Goal: Share content: Share content

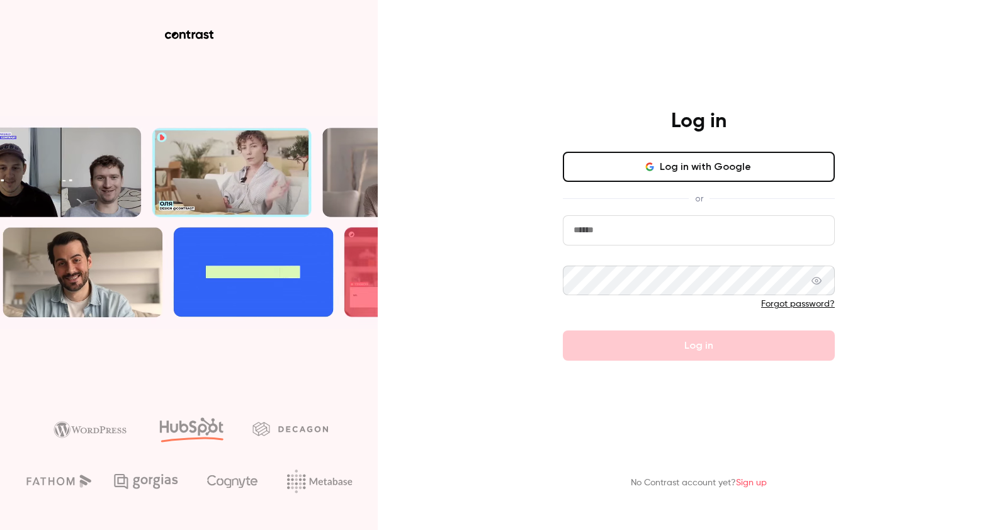
type input "**********"
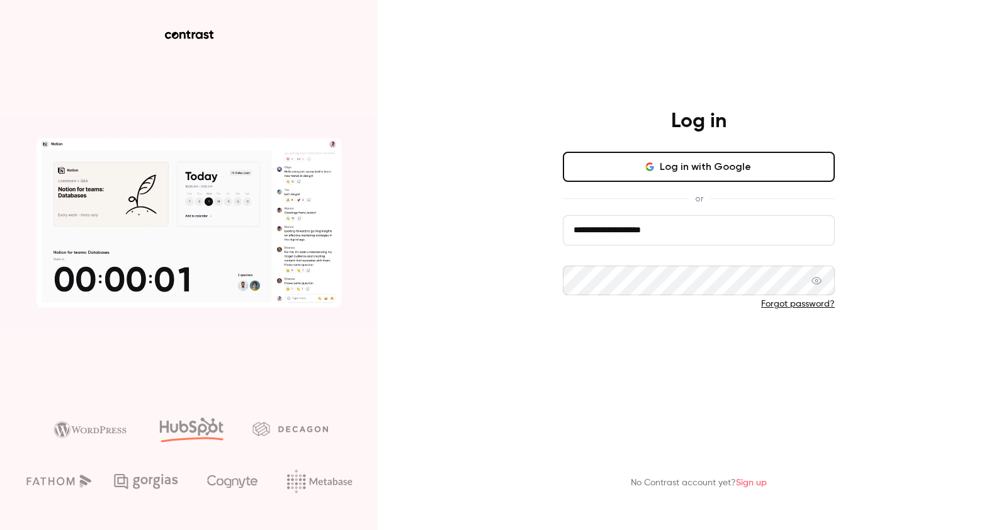
click at [636, 337] on form "**********" at bounding box center [699, 288] width 272 height 146
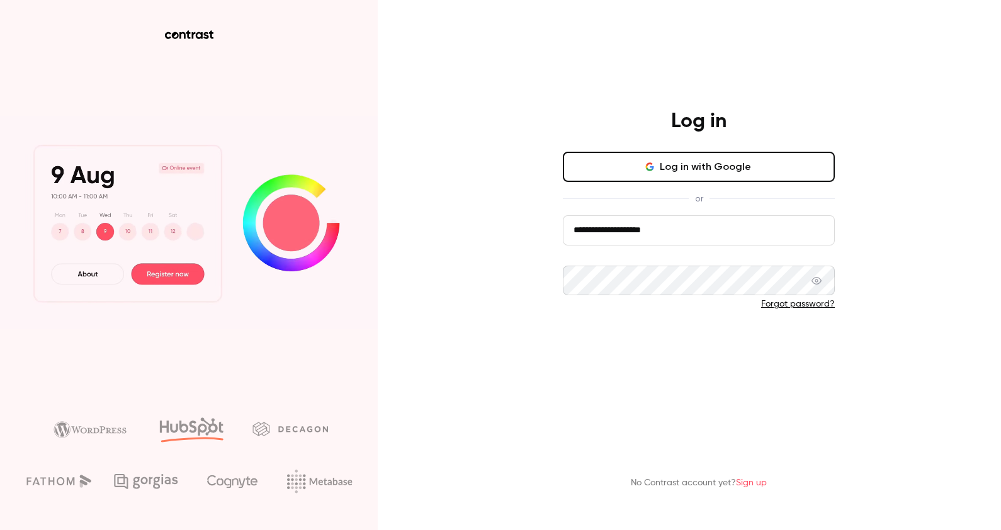
click at [660, 345] on button "Log in" at bounding box center [699, 345] width 272 height 30
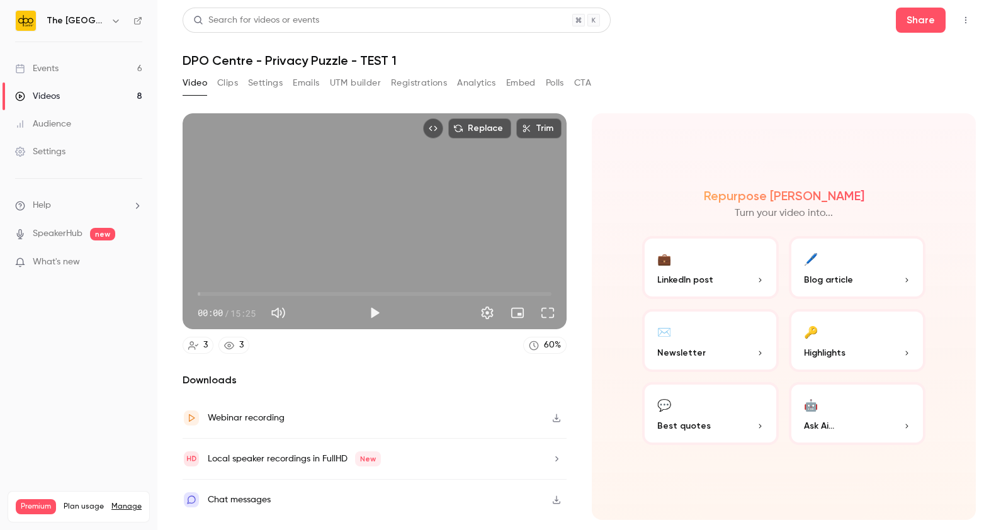
click at [95, 65] on link "Events 6" at bounding box center [78, 69] width 157 height 28
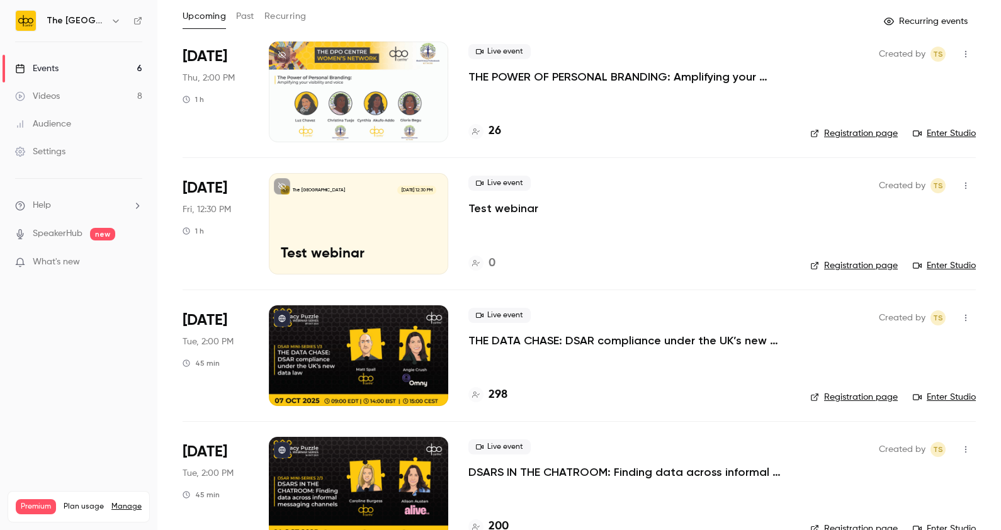
scroll to position [46, 0]
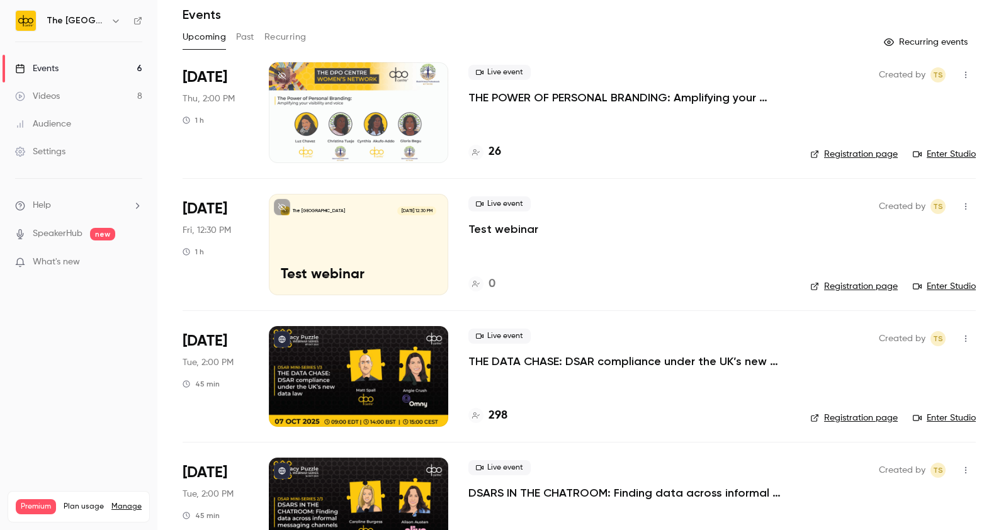
click at [535, 91] on p "THE POWER OF PERSONAL BRANDING: Amplifying your visibility invoice" at bounding box center [629, 97] width 322 height 15
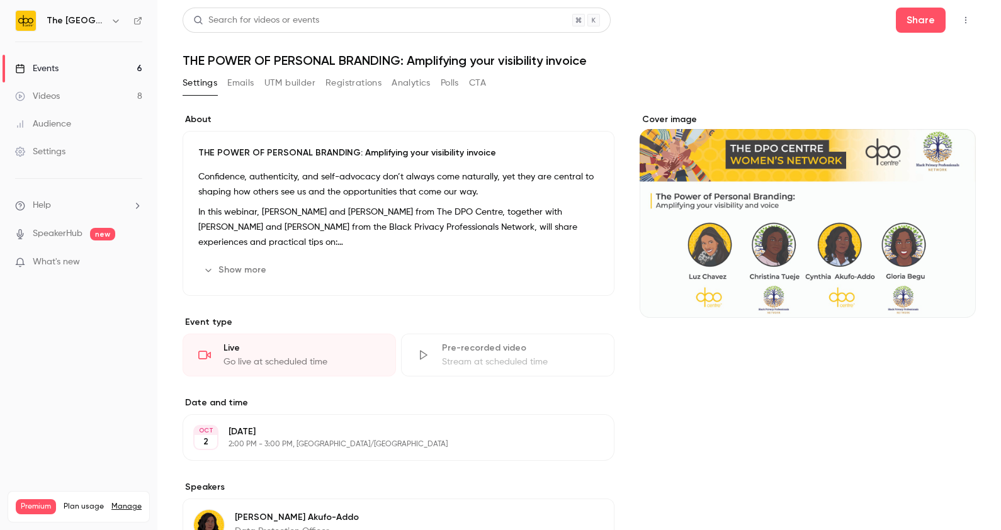
click at [906, 1] on main "Search for videos or events Share THE POWER OF PERSONAL BRANDING: Amplifying yo…" at bounding box center [578, 265] width 843 height 530
click at [913, 24] on button "Share" at bounding box center [920, 20] width 50 height 25
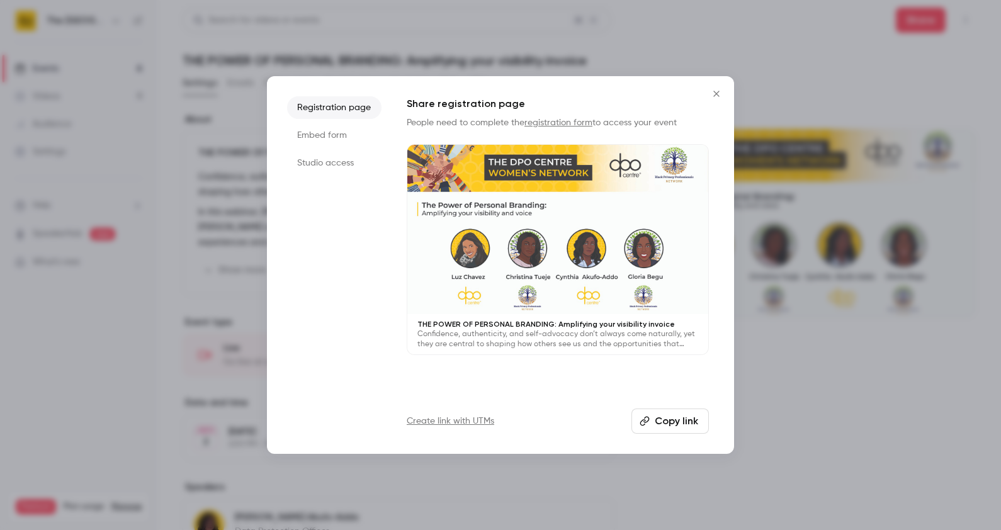
click at [318, 158] on li "Studio access" at bounding box center [334, 163] width 94 height 23
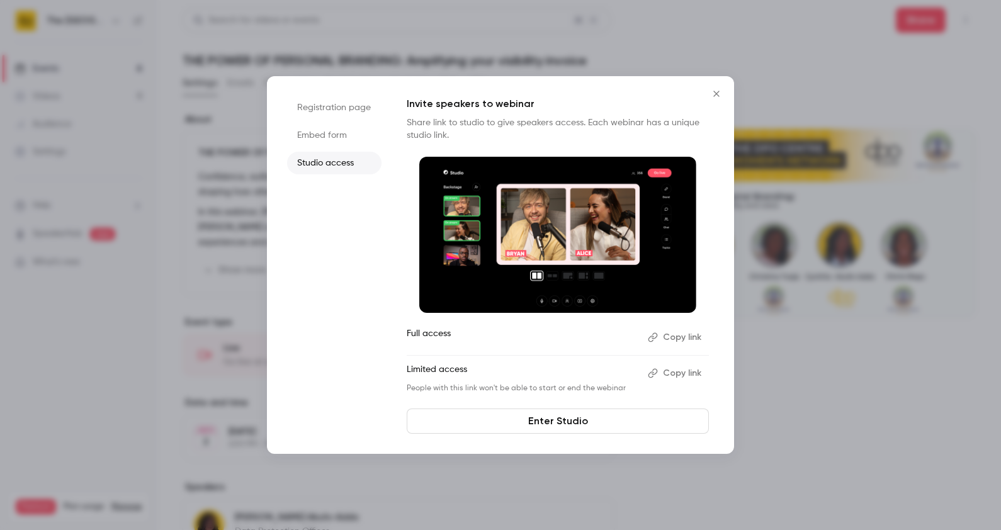
click at [667, 335] on button "Copy link" at bounding box center [675, 337] width 66 height 20
click at [664, 376] on button "Copy link" at bounding box center [675, 373] width 66 height 20
